Goal: Information Seeking & Learning: Learn about a topic

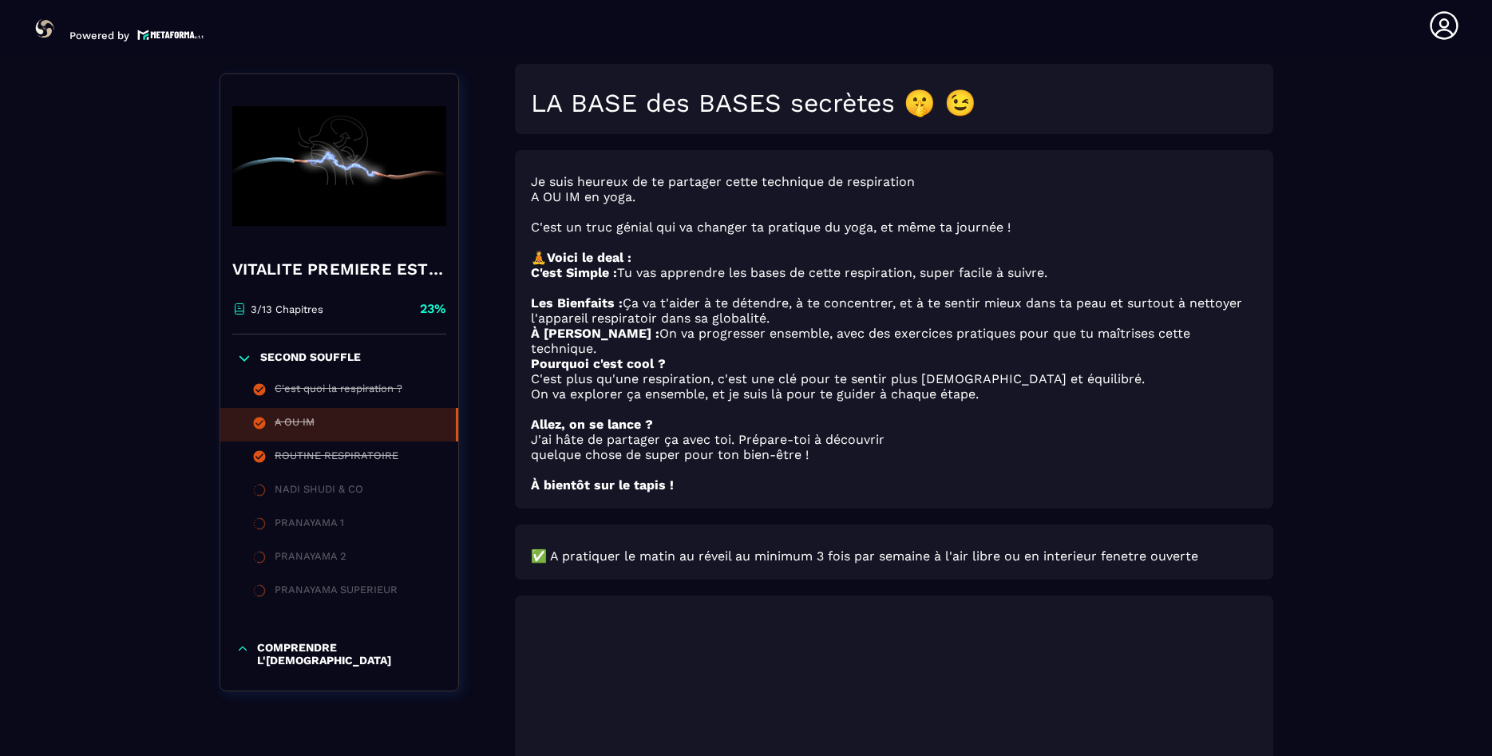
scroll to position [176, 0]
click at [308, 423] on div "A OU IM" at bounding box center [295, 425] width 40 height 18
click at [282, 421] on div "A OU IM" at bounding box center [295, 425] width 40 height 18
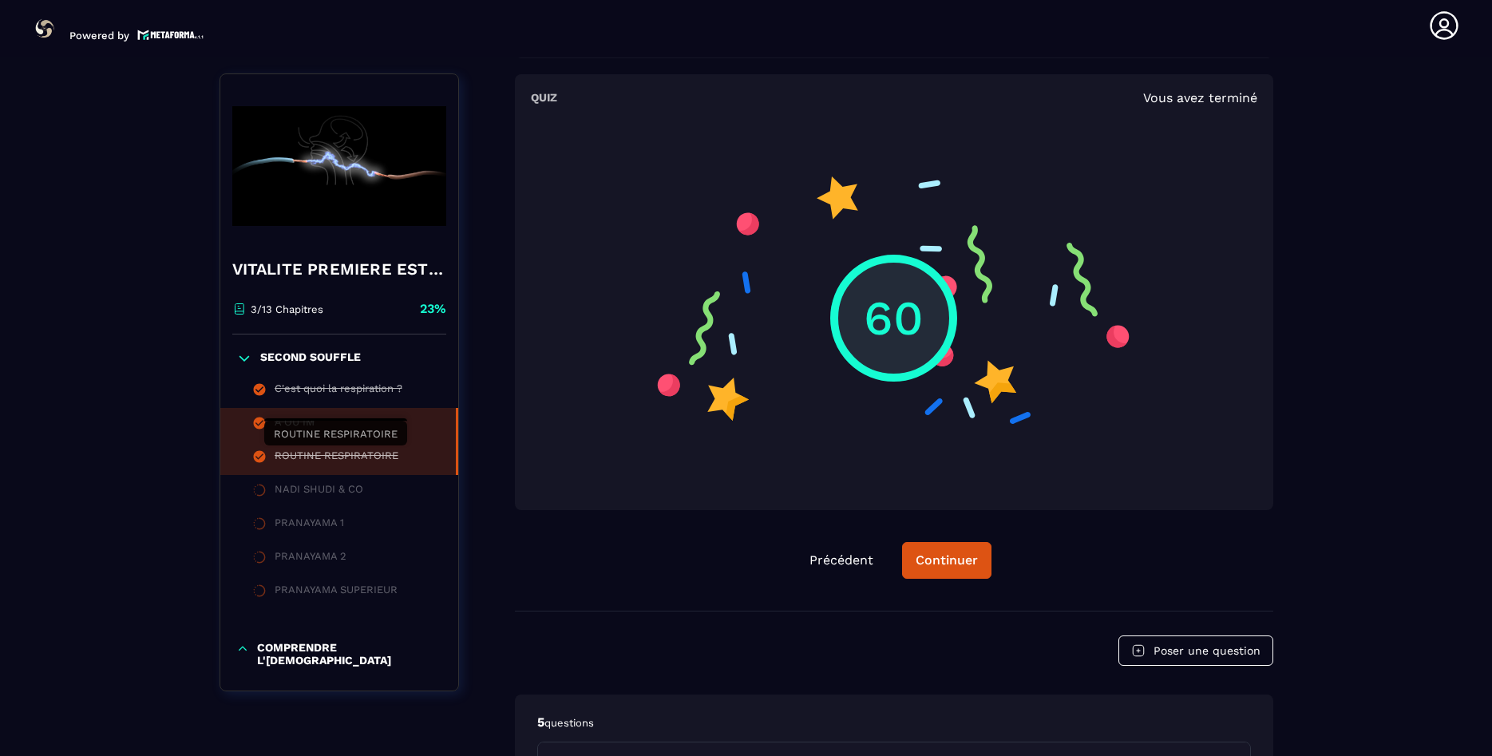
scroll to position [1158, 0]
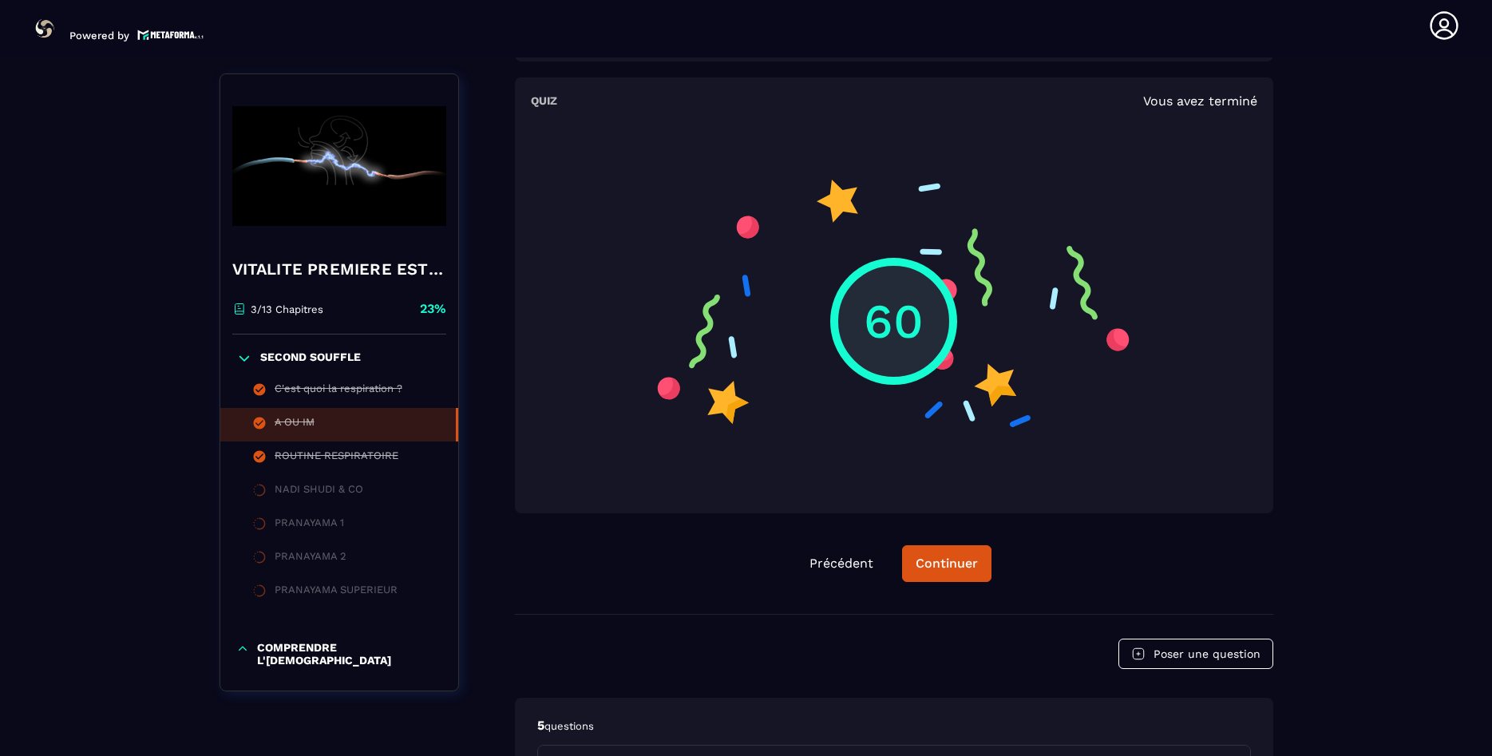
click at [893, 289] on p "60" at bounding box center [894, 321] width 60 height 65
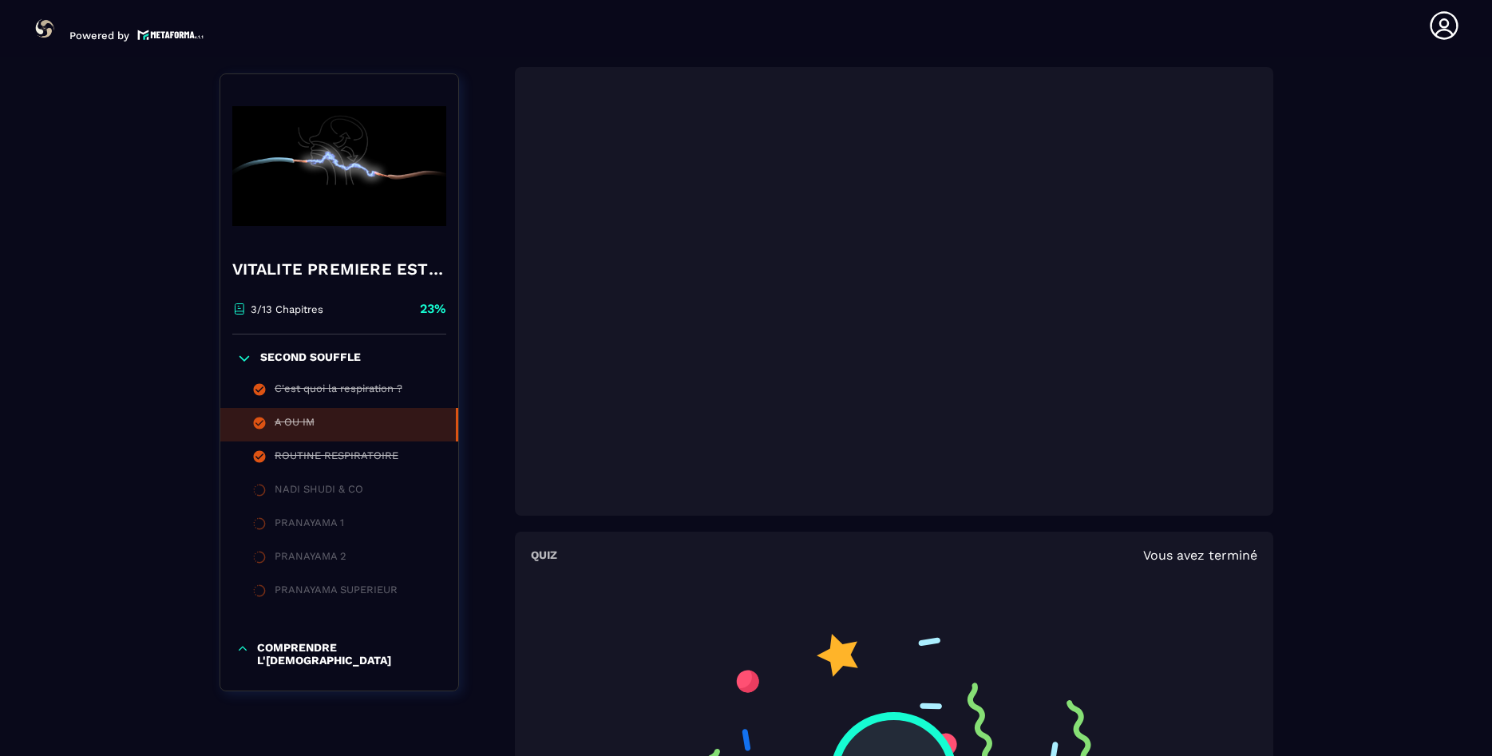
scroll to position [705, 0]
click at [333, 453] on div "ROUTINE RESPIRATOIRE" at bounding box center [337, 458] width 124 height 18
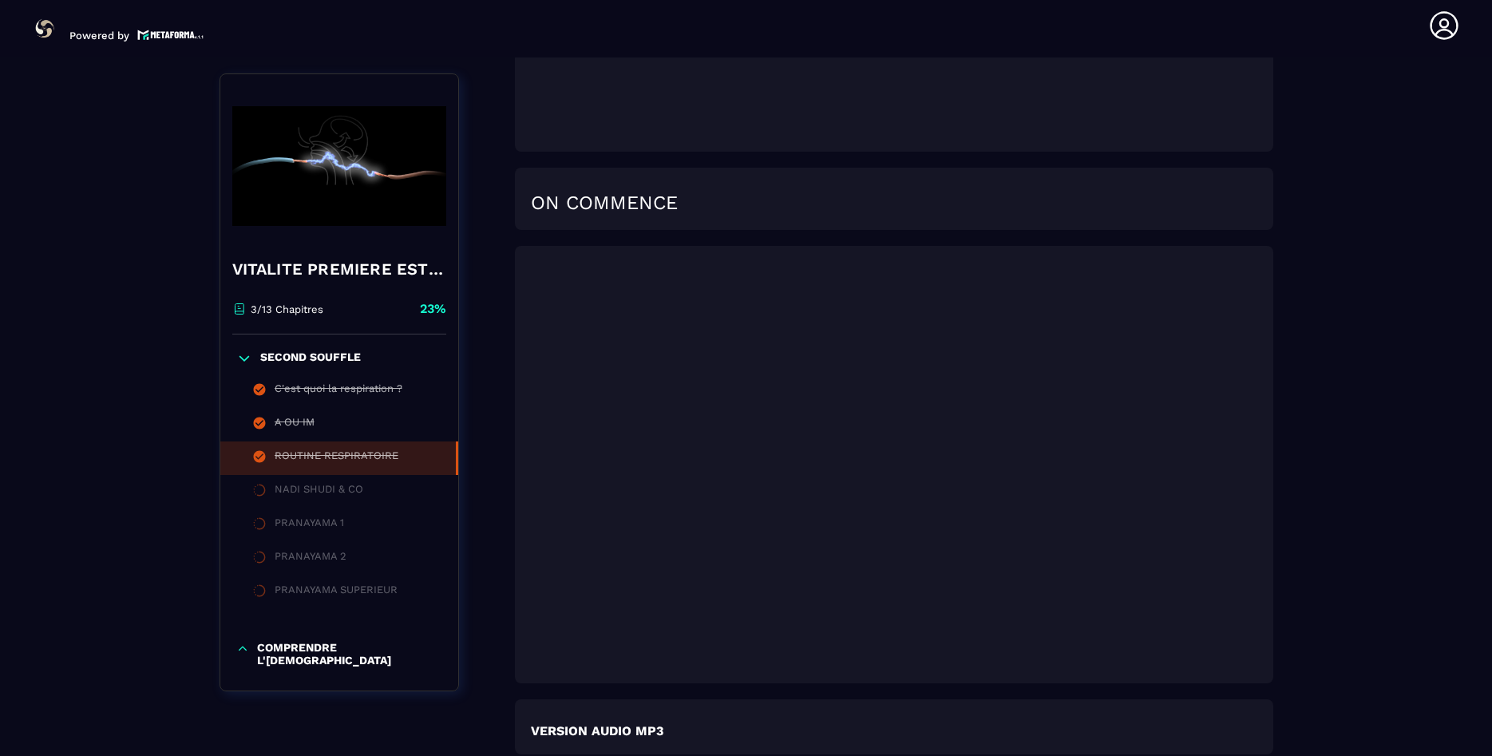
scroll to position [2089, 0]
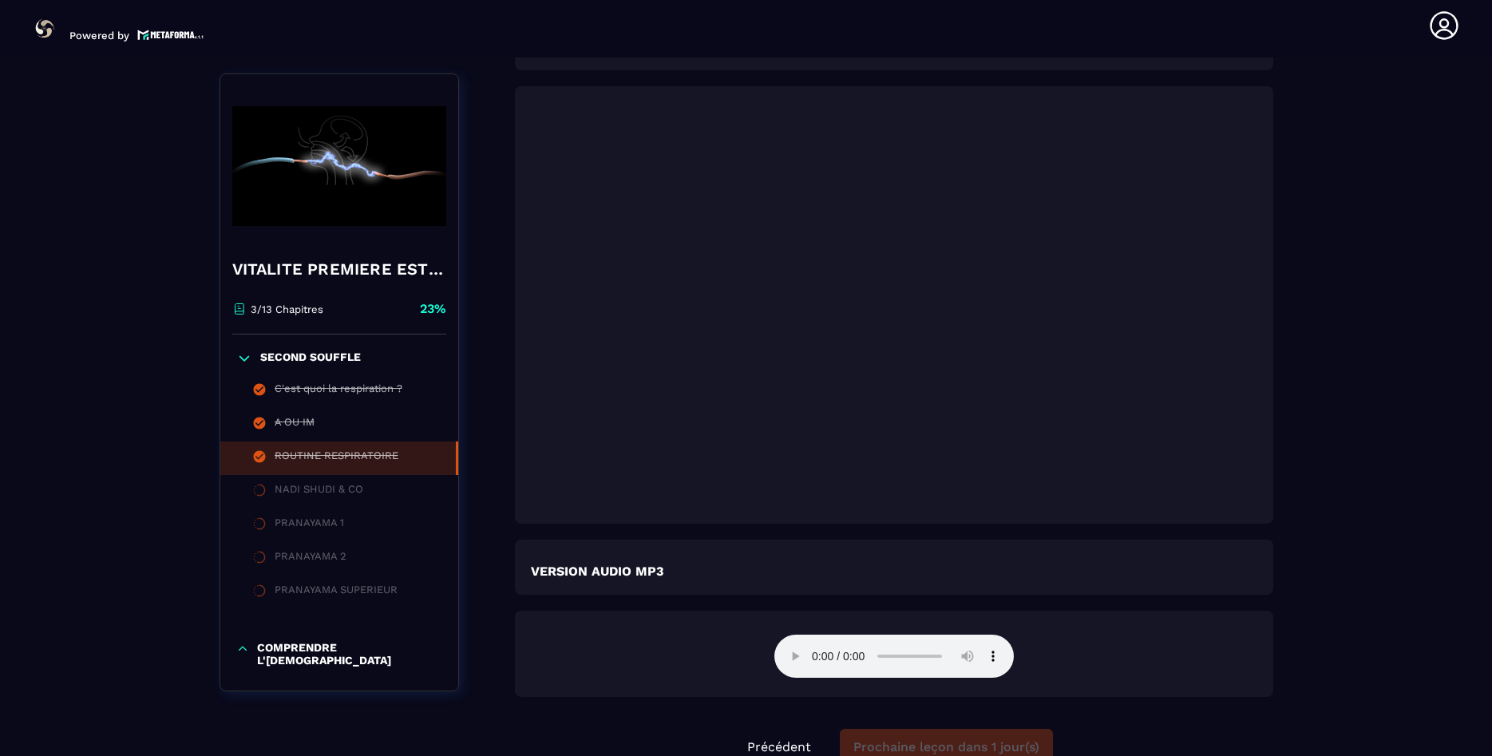
scroll to position [2403, 0]
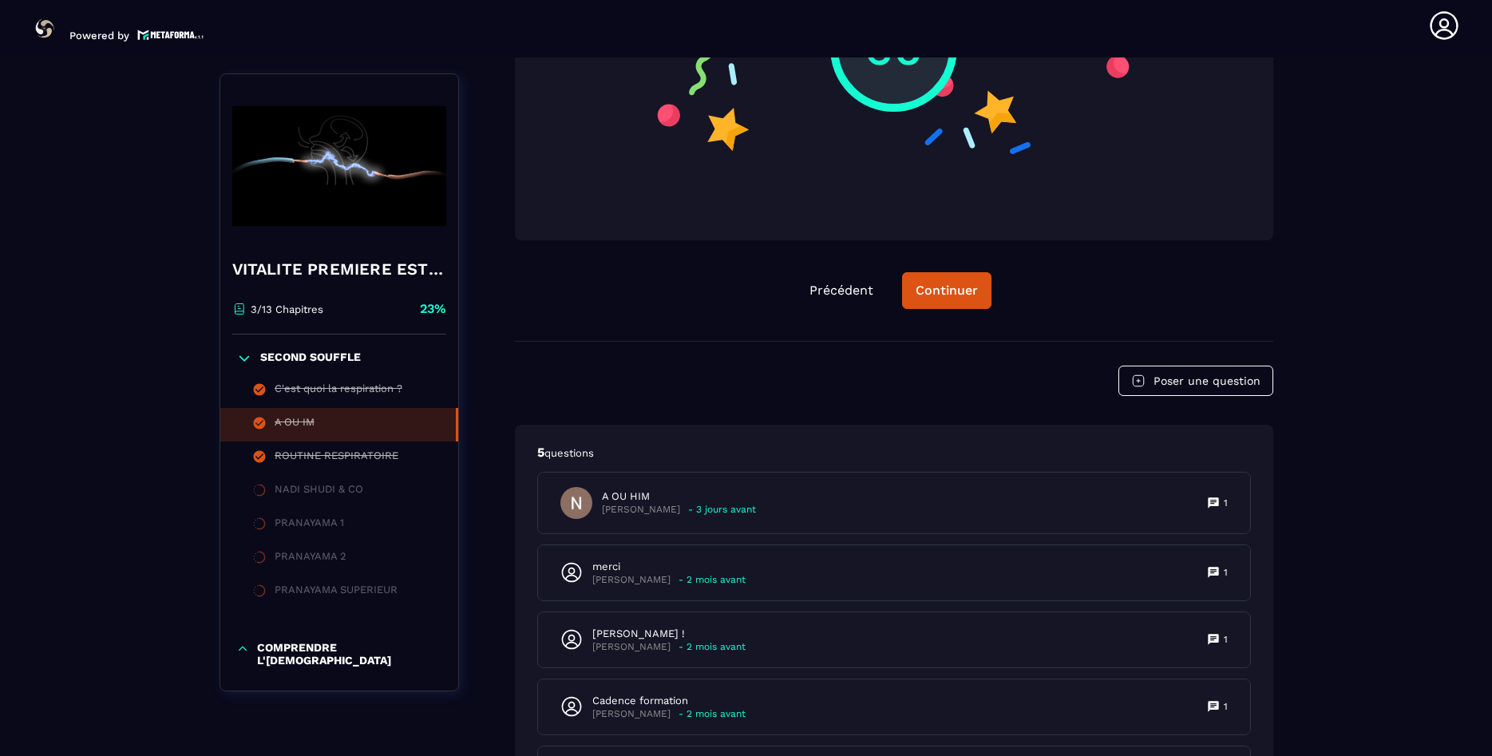
scroll to position [1552, 0]
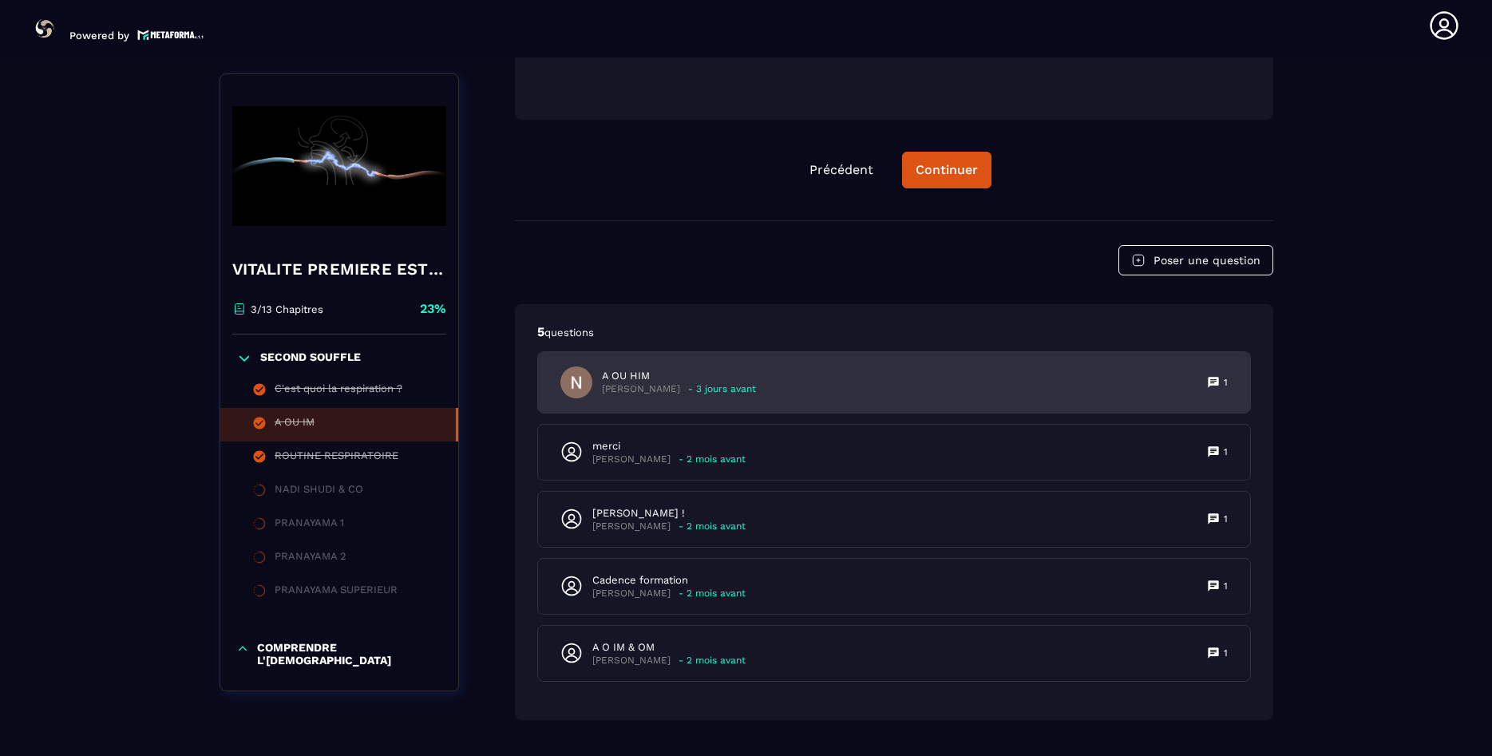
click at [1213, 377] on icon at bounding box center [1213, 382] width 10 height 10
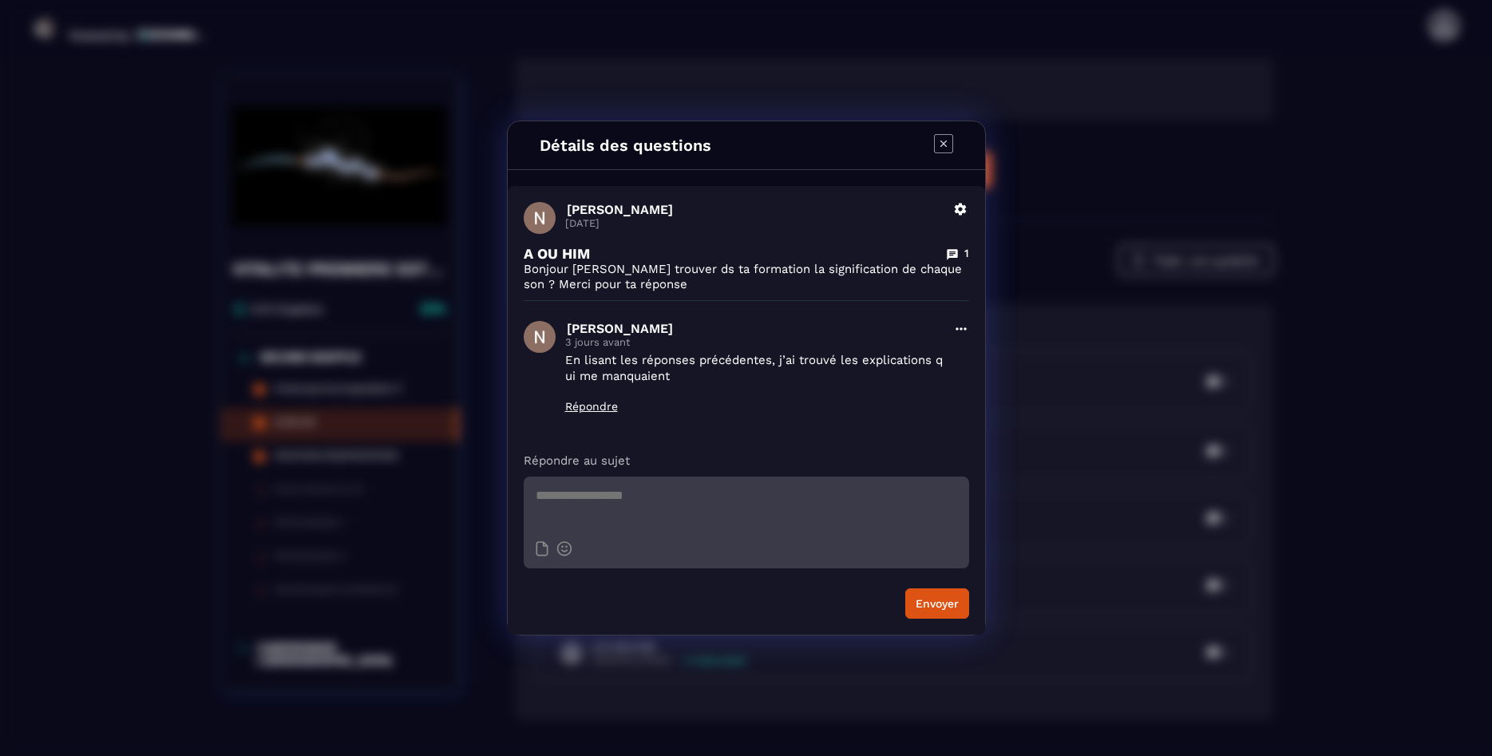
click at [948, 144] on icon "Modal window" at bounding box center [943, 143] width 19 height 19
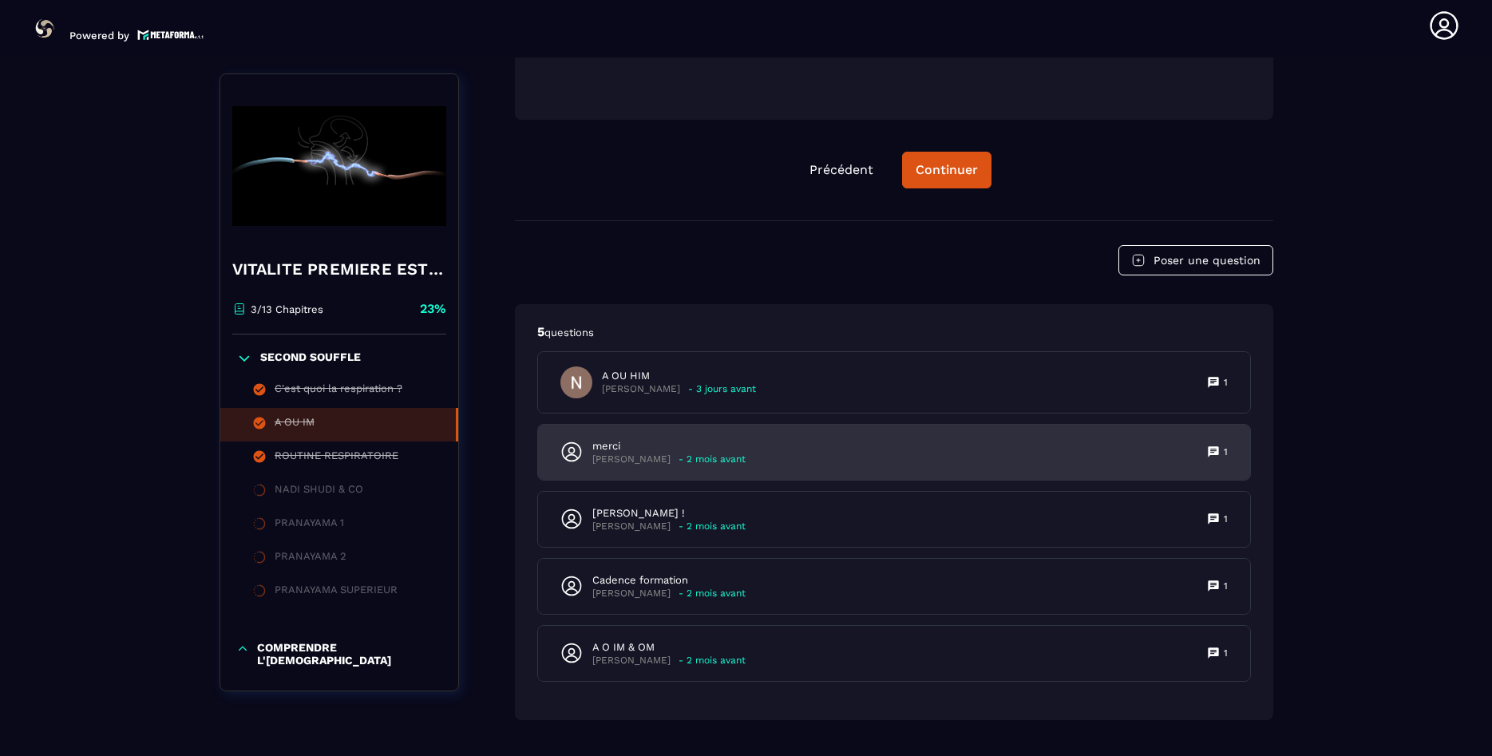
click at [1216, 447] on icon at bounding box center [1213, 452] width 10 height 10
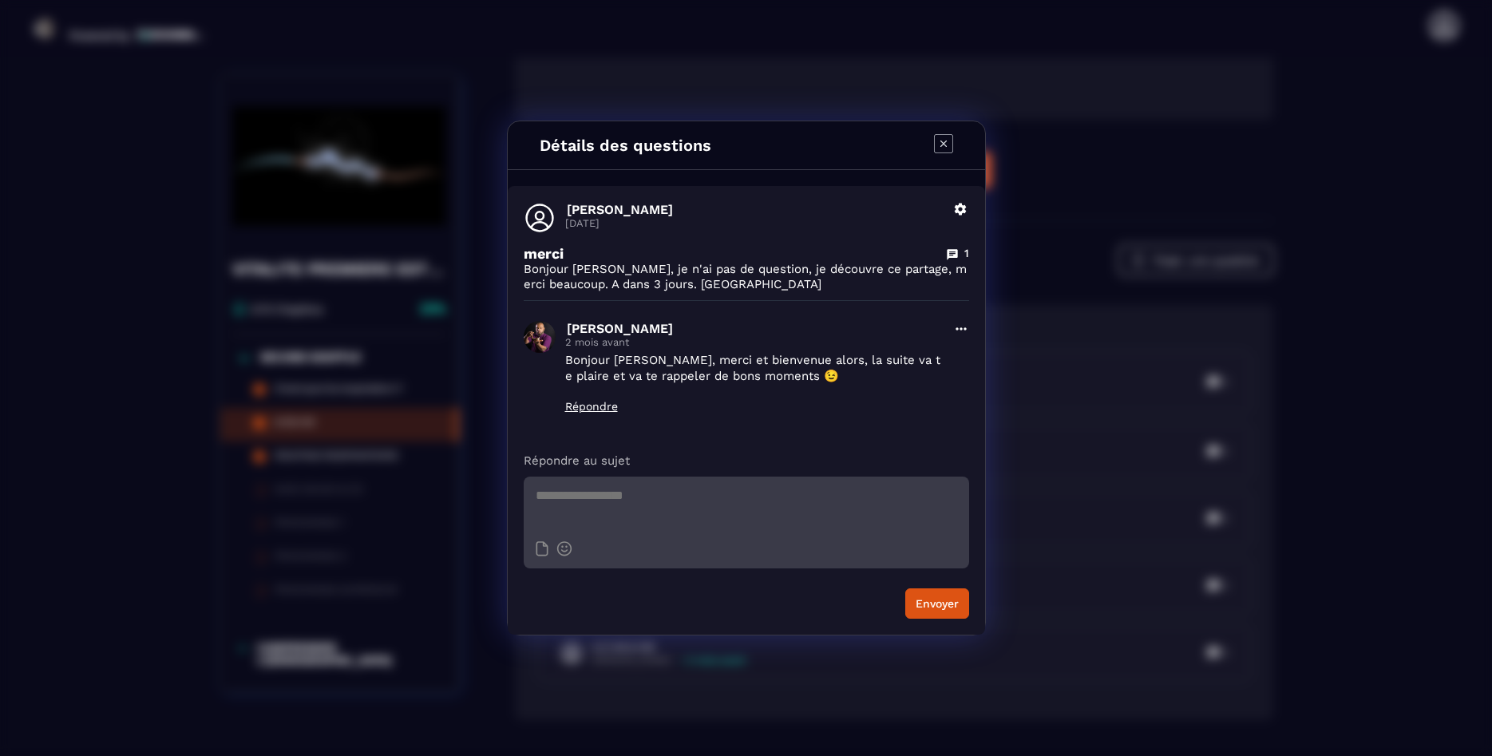
click at [947, 142] on icon "Modal window" at bounding box center [943, 143] width 19 height 19
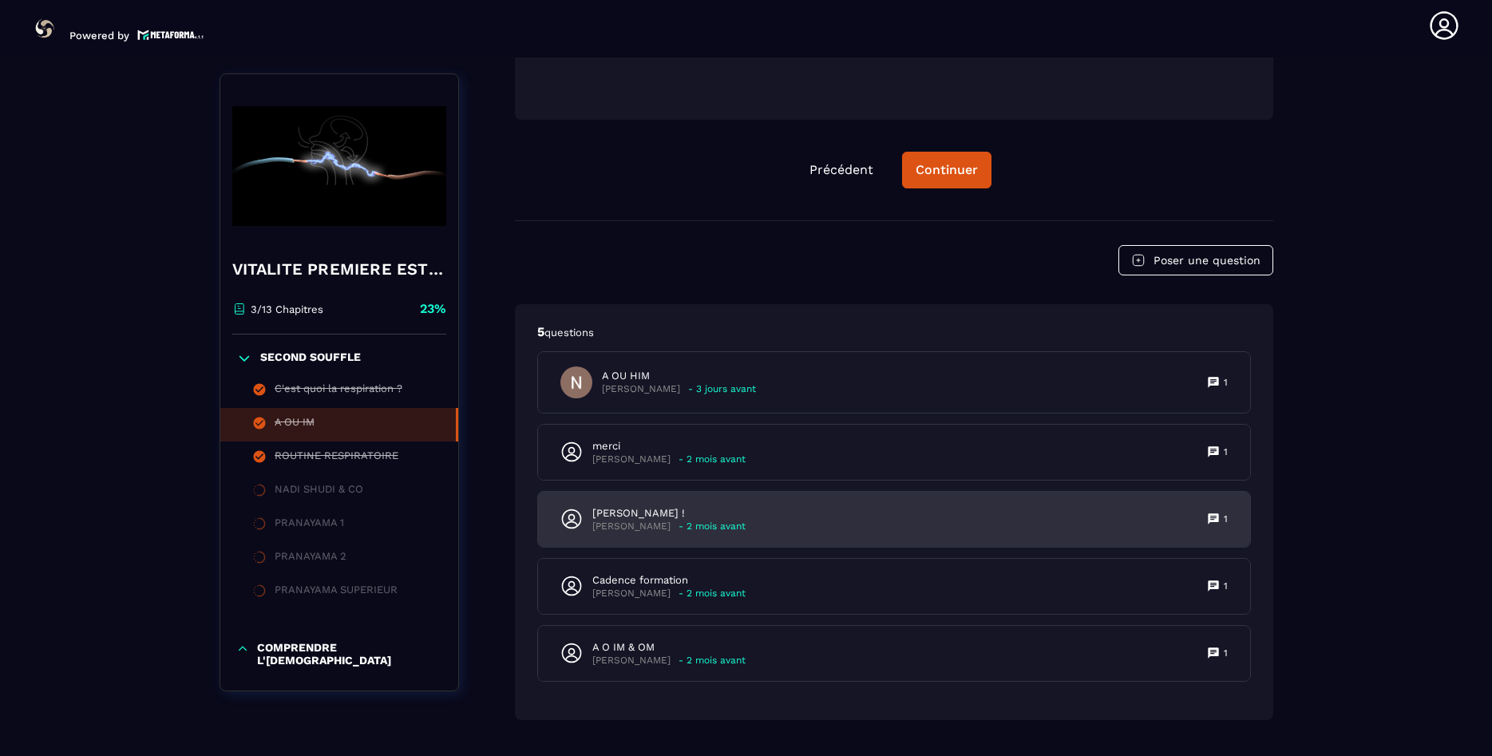
click at [1215, 513] on icon at bounding box center [1213, 519] width 13 height 13
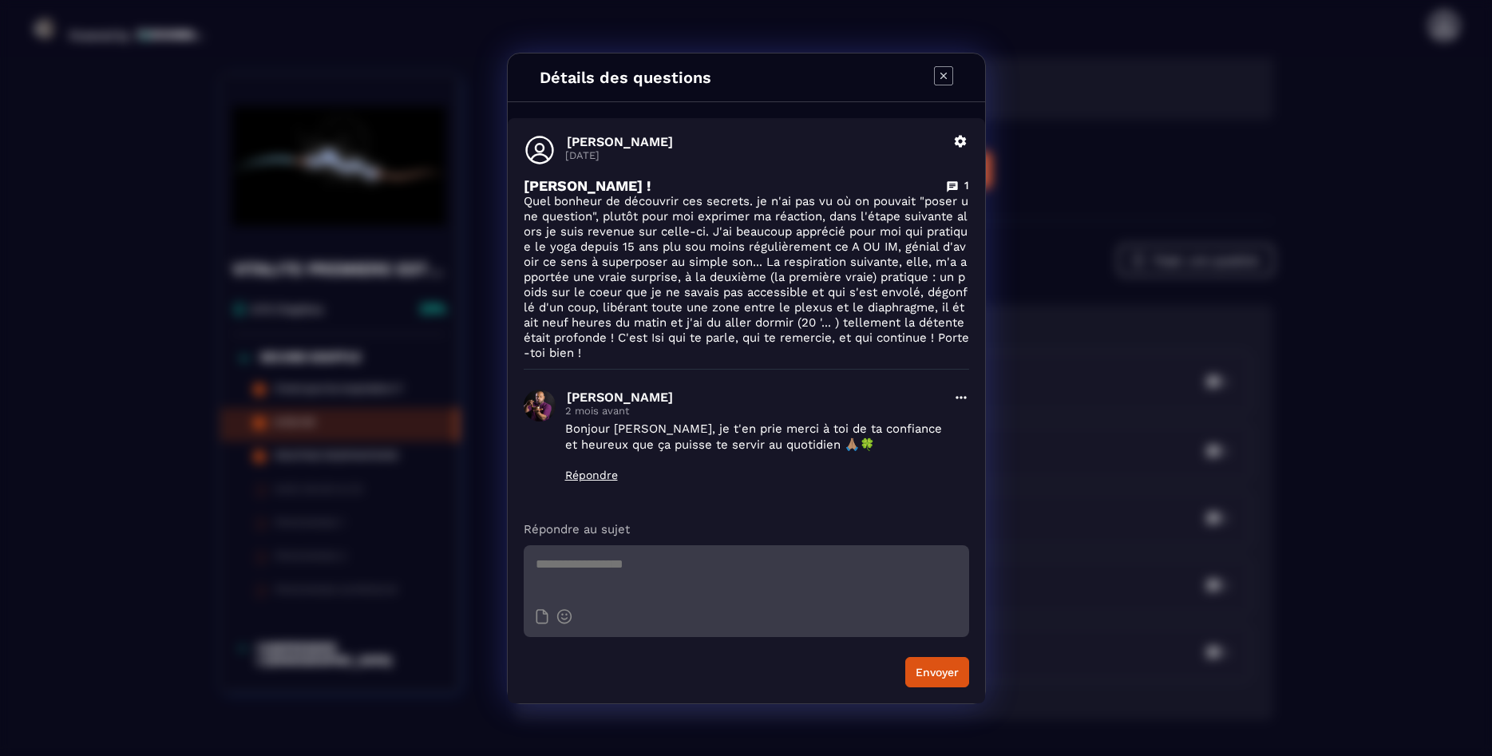
click at [948, 77] on icon "Modal window" at bounding box center [943, 75] width 19 height 19
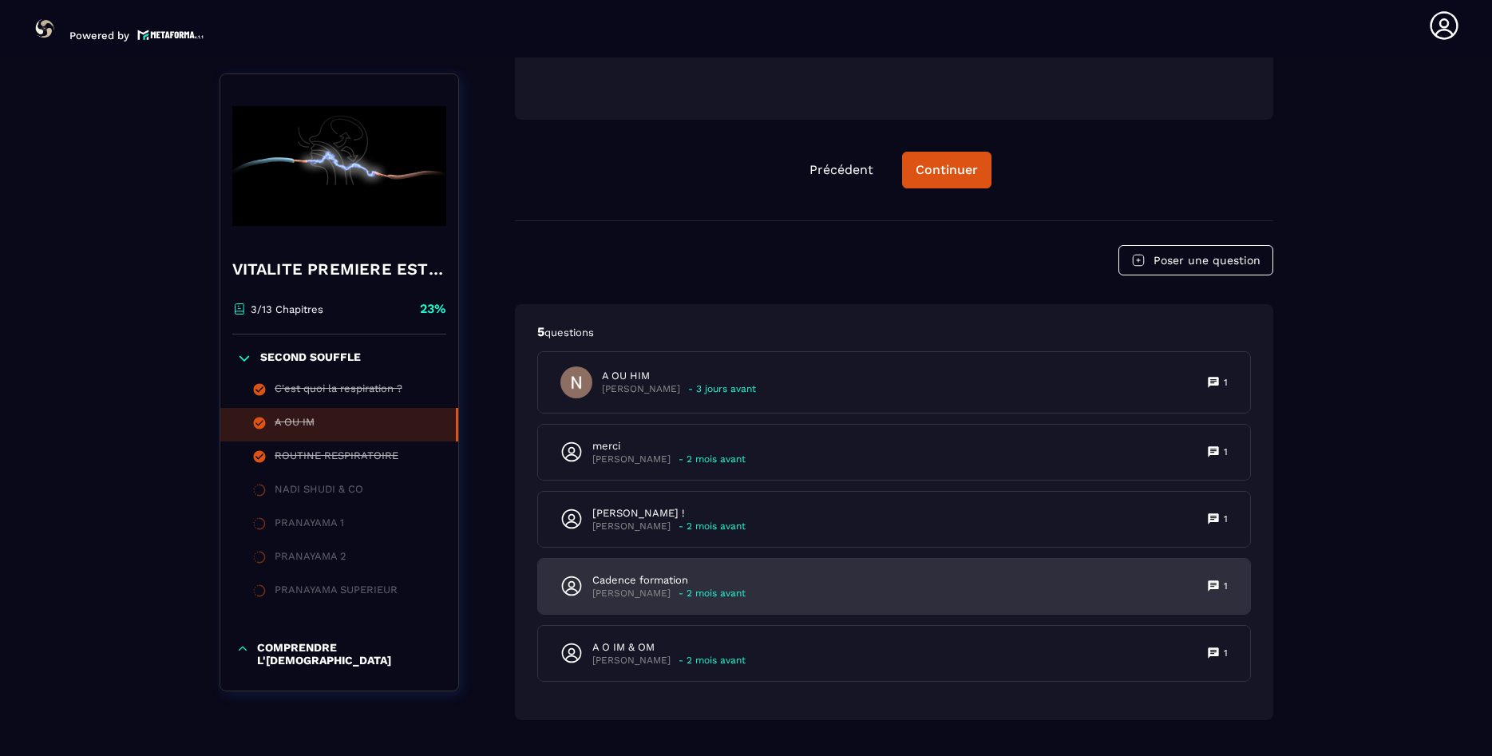
click at [1217, 580] on icon at bounding box center [1213, 586] width 13 height 13
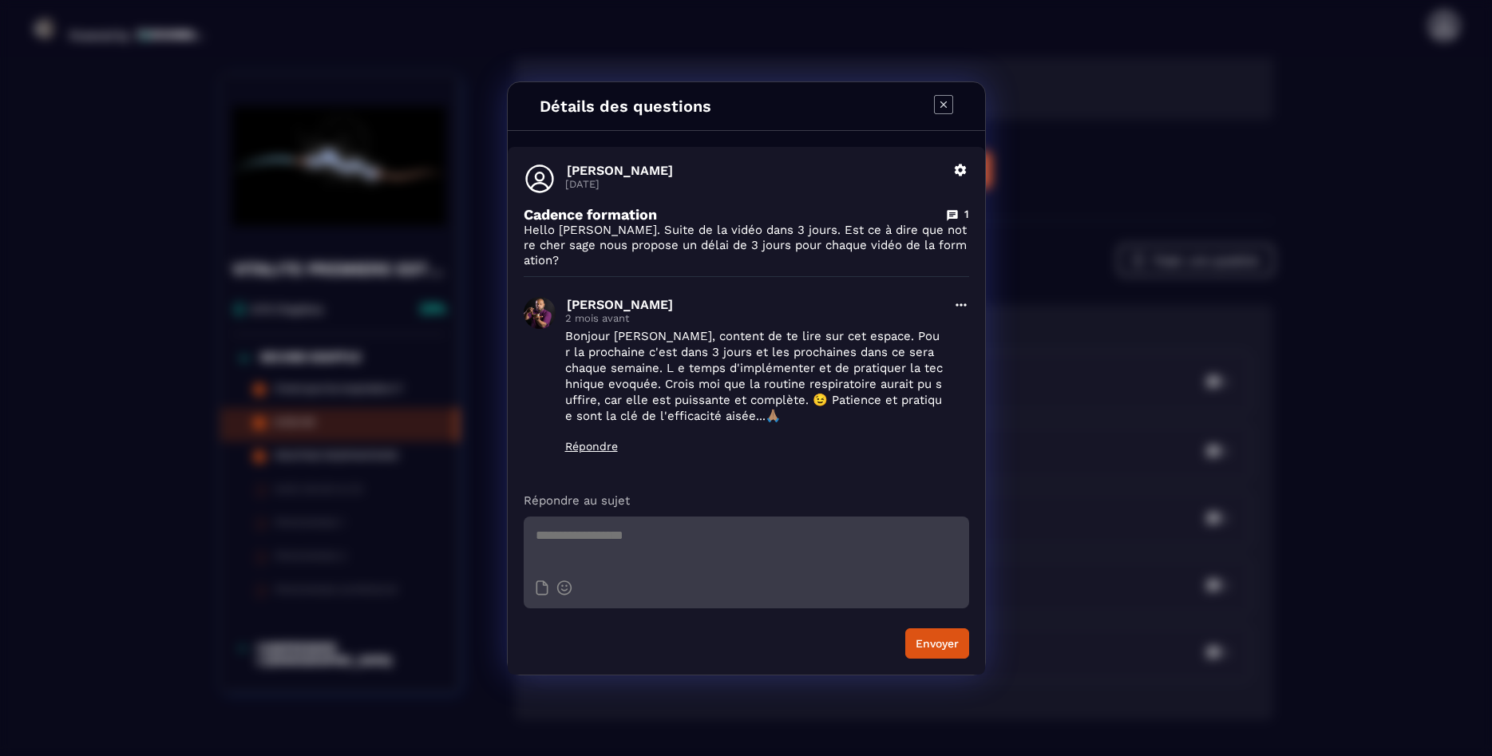
click at [943, 112] on icon "Modal window" at bounding box center [943, 104] width 19 height 19
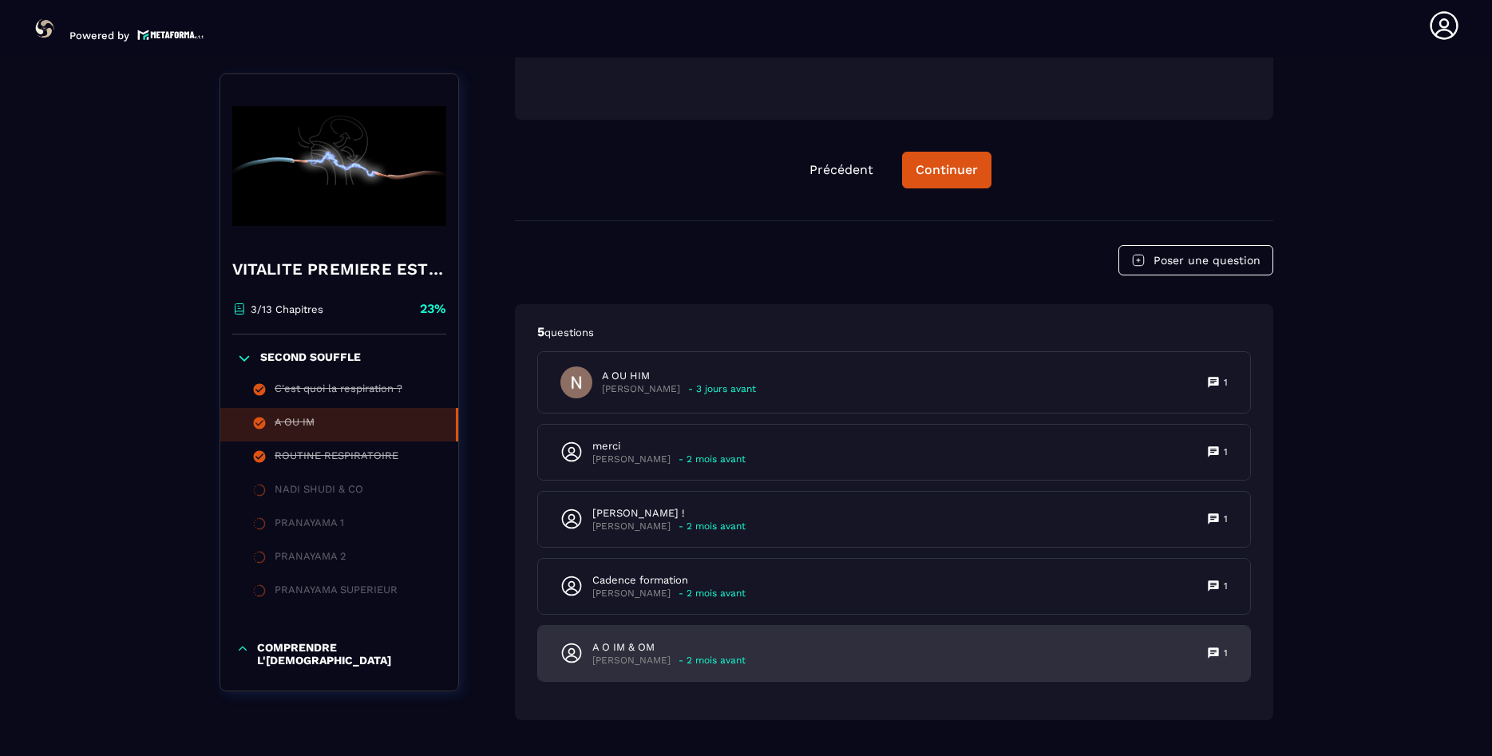
click at [1209, 648] on icon at bounding box center [1213, 653] width 10 height 10
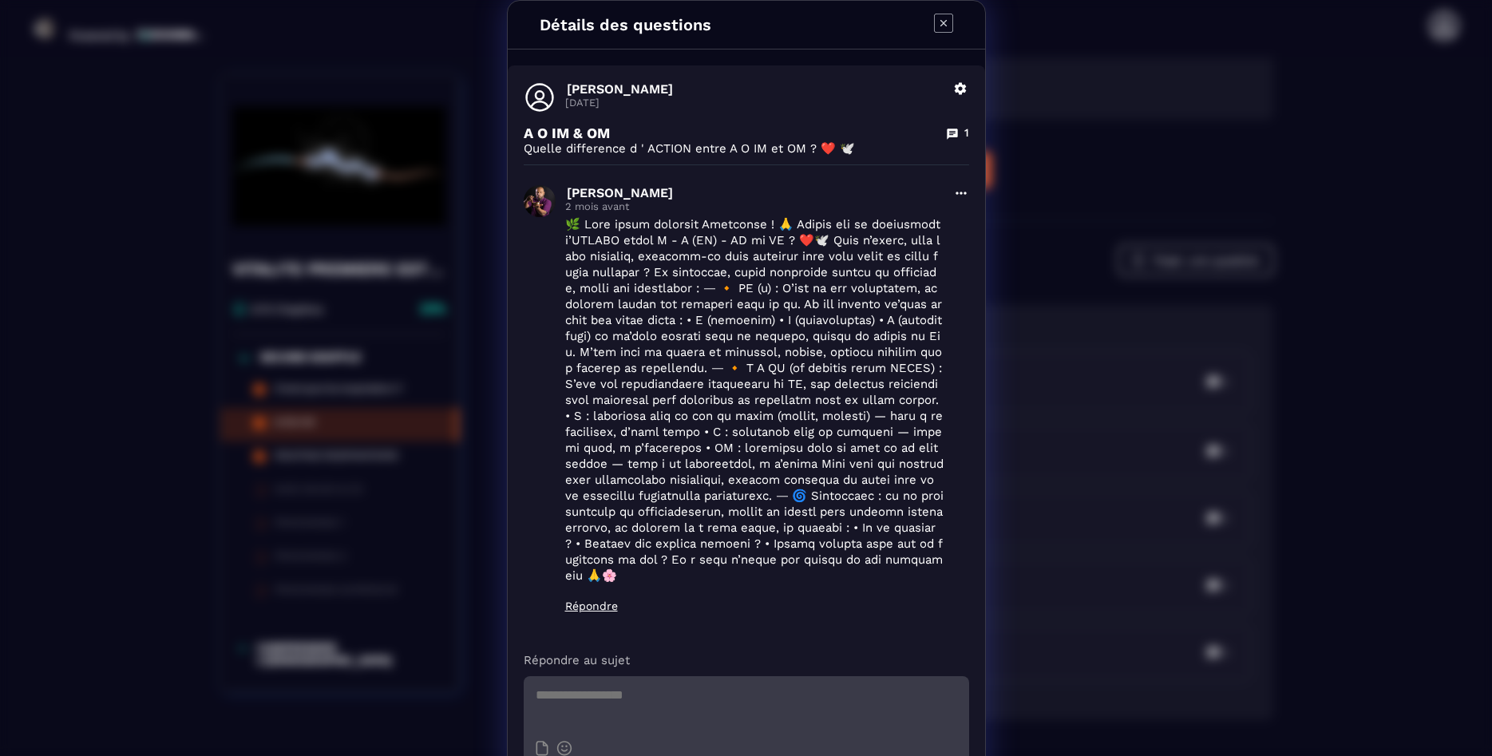
click at [935, 29] on icon "Modal window" at bounding box center [943, 23] width 19 height 19
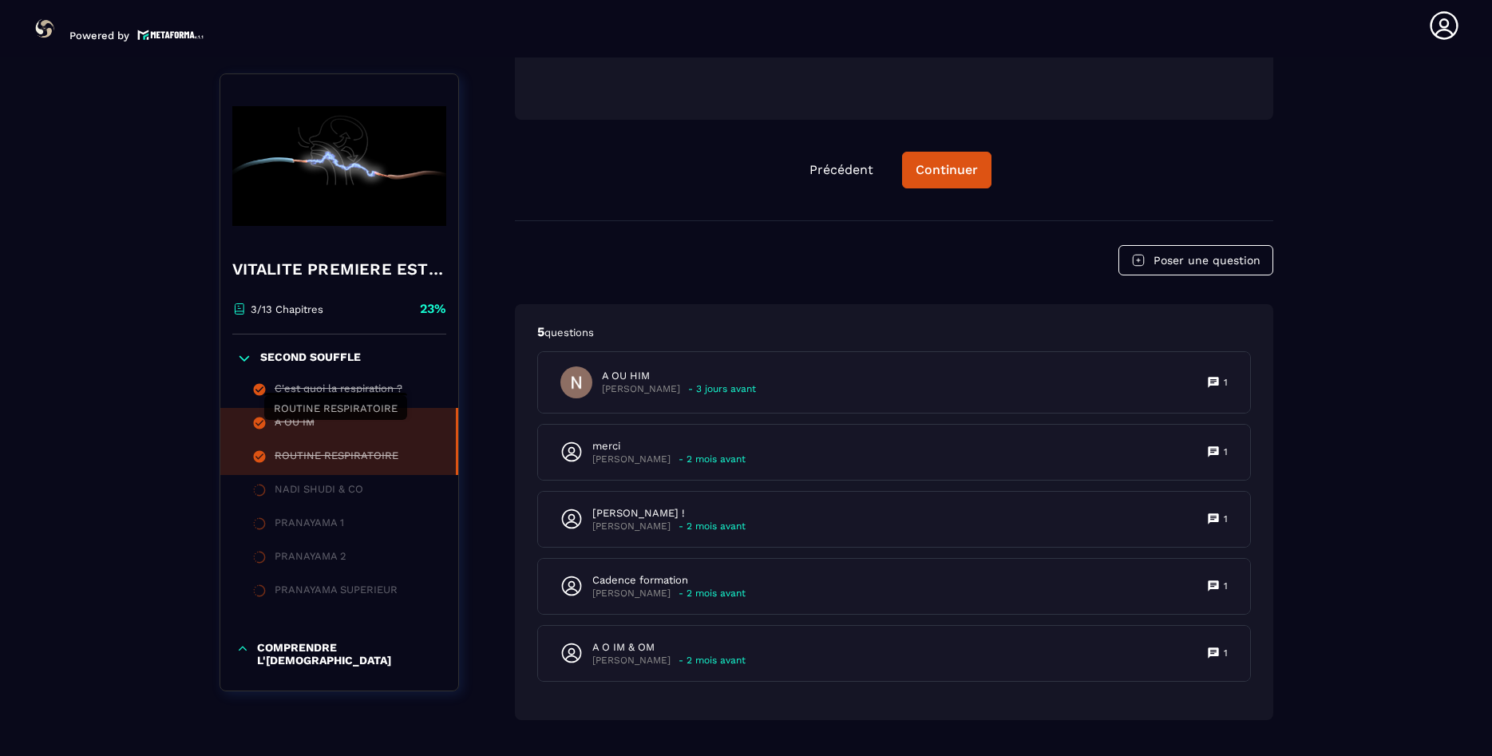
click at [355, 449] on div "ROUTINE RESPIRATOIRE" at bounding box center [337, 458] width 124 height 18
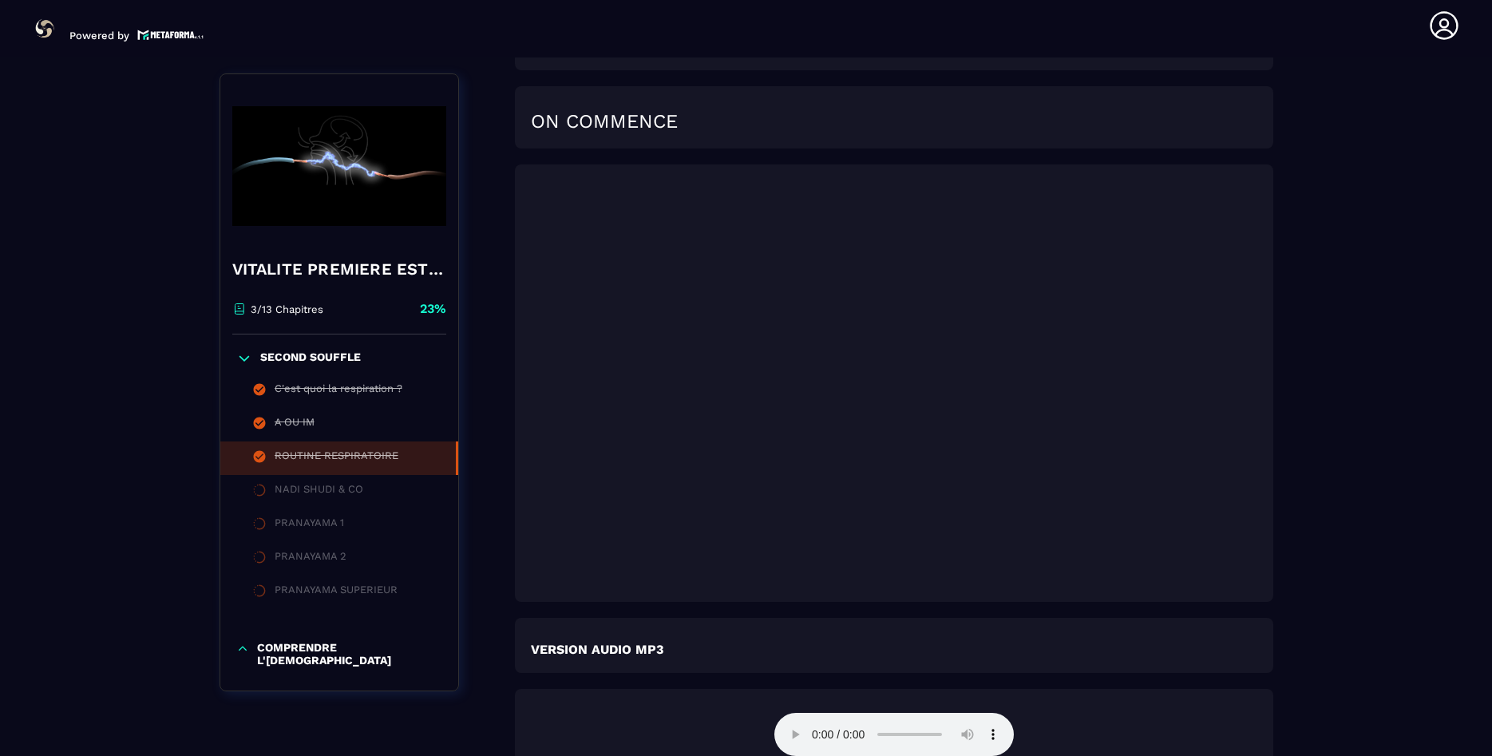
scroll to position [2182, 0]
